Goal: Check status: Check status

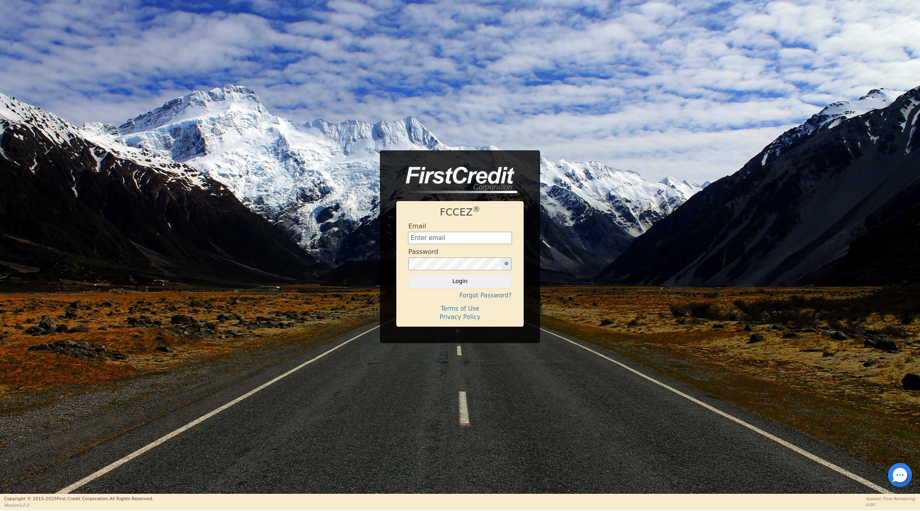
type input "[EMAIL_ADDRESS][DOMAIN_NAME]"
click at [462, 285] on button "Login" at bounding box center [459, 282] width 103 height 14
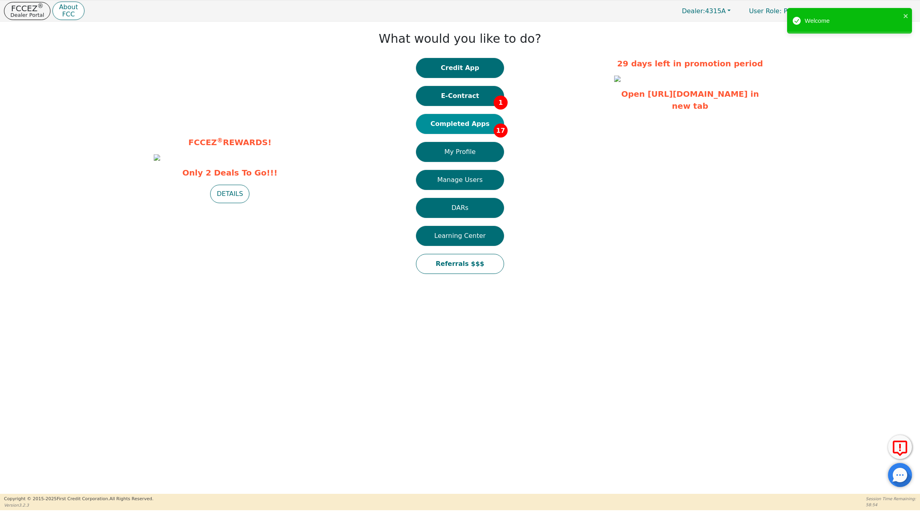
click at [444, 124] on button "Completed Apps 17" at bounding box center [460, 124] width 88 height 20
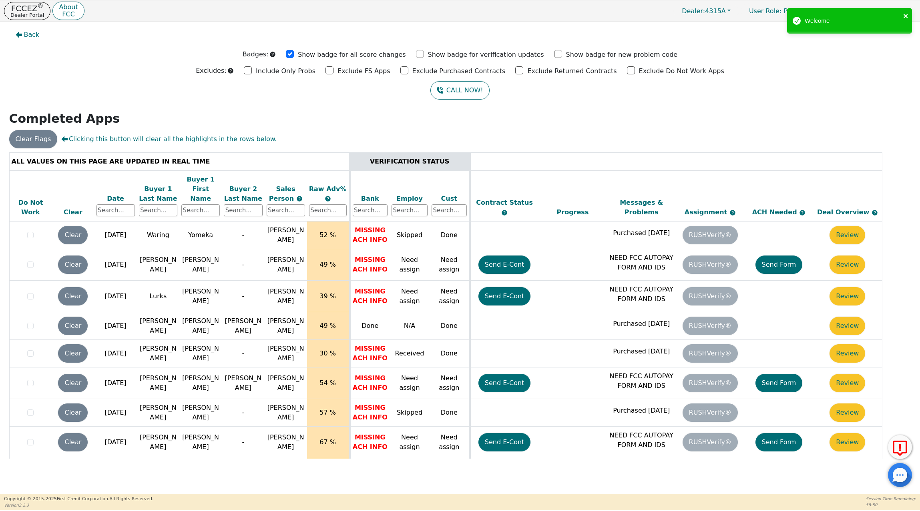
click at [907, 16] on icon "close" at bounding box center [906, 16] width 6 height 6
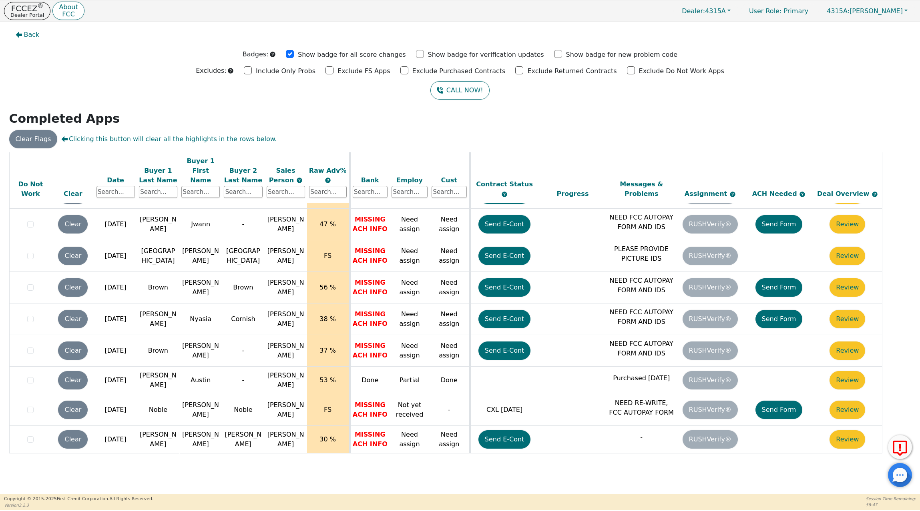
scroll to position [277, 0]
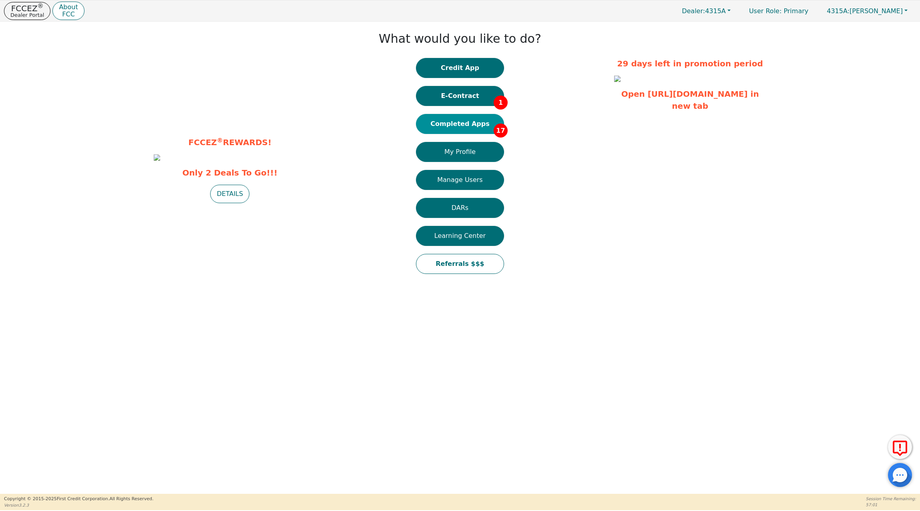
click at [457, 122] on button "Completed Apps 17" at bounding box center [460, 124] width 88 height 20
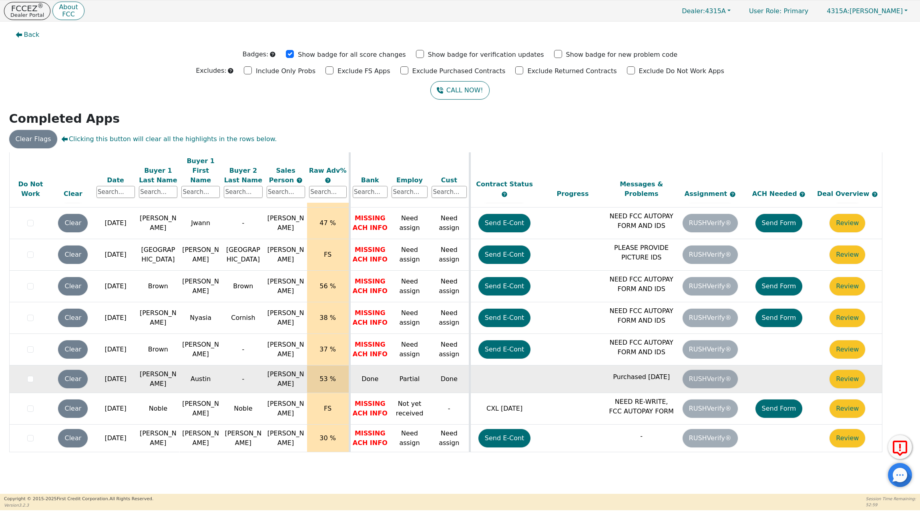
scroll to position [277, 2]
